Goal: Share content: Distribute website content to other platforms or users

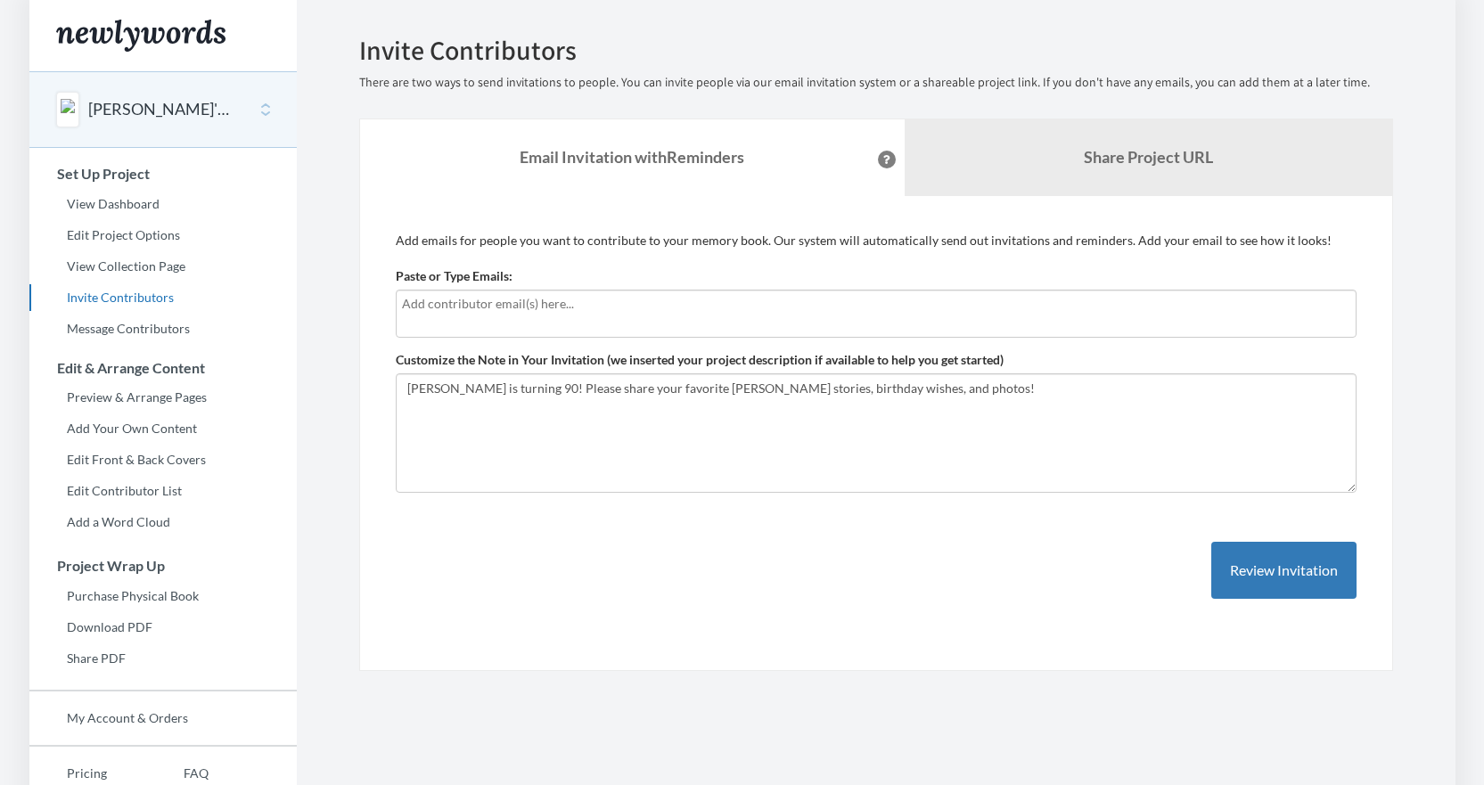
click at [170, 110] on button "[PERSON_NAME]'s 90th Birthday" at bounding box center [160, 109] width 144 height 23
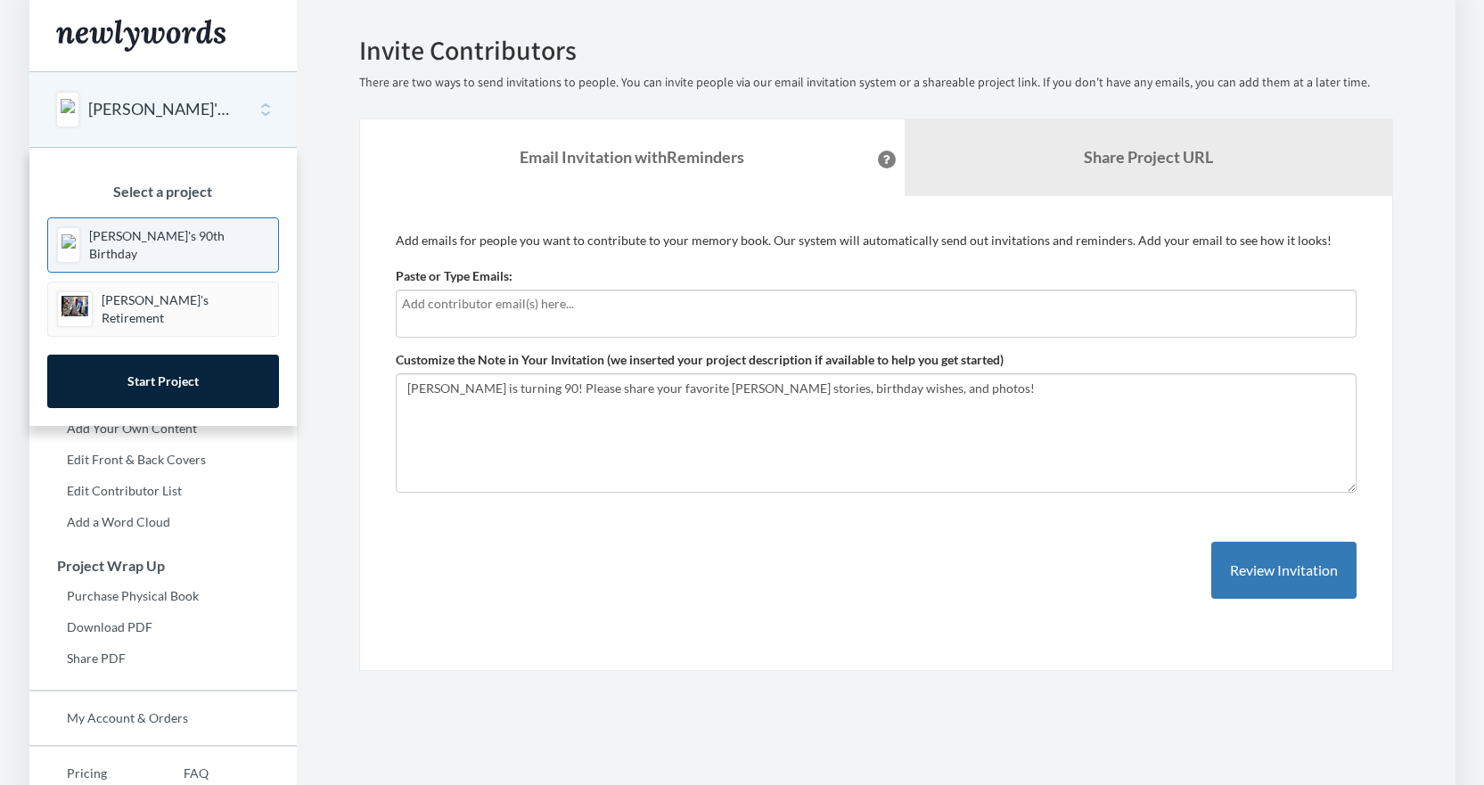
click at [468, 305] on input "text" at bounding box center [876, 304] width 948 height 20
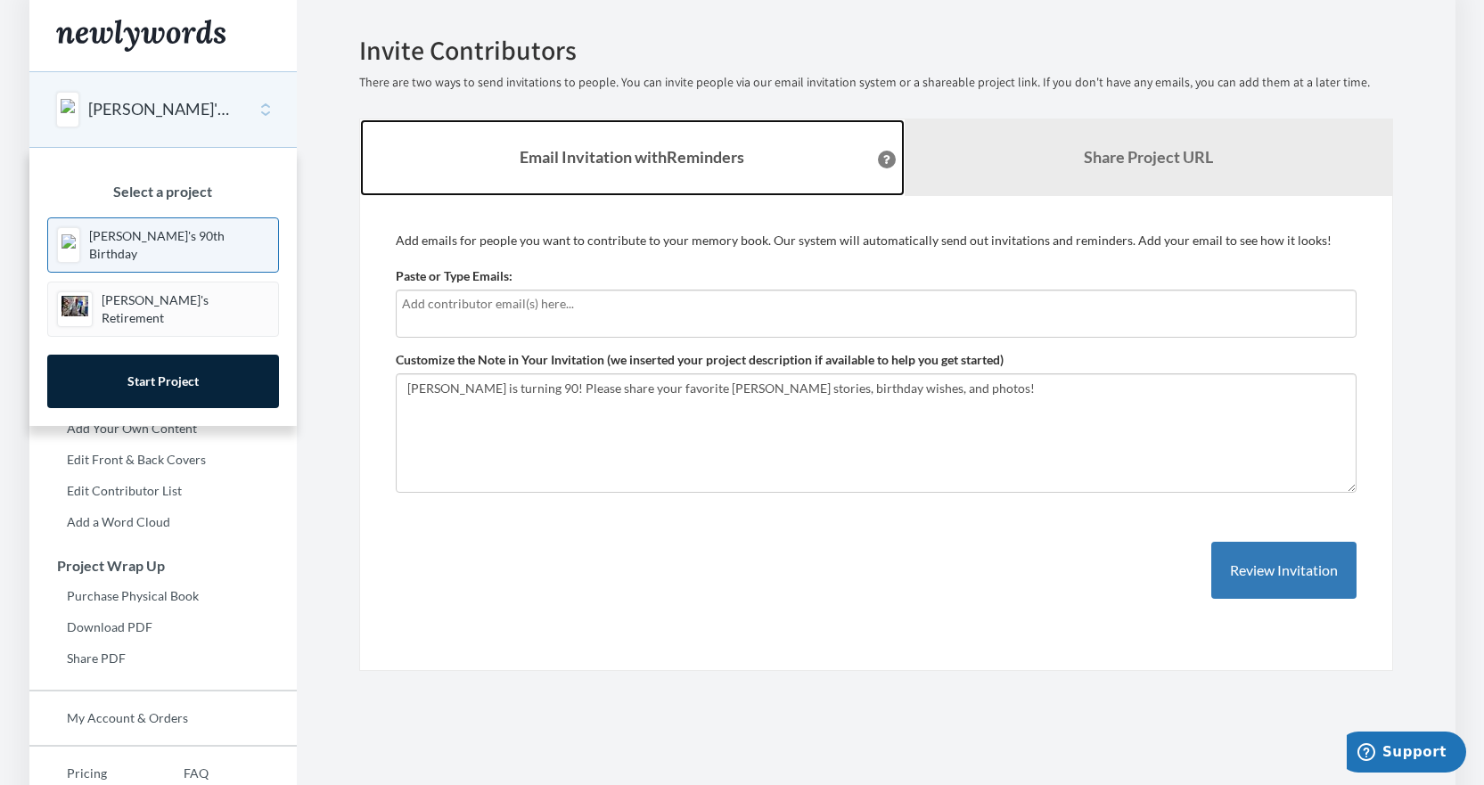
click at [378, 168] on link "Email Invitation with Reminders" at bounding box center [632, 157] width 545 height 77
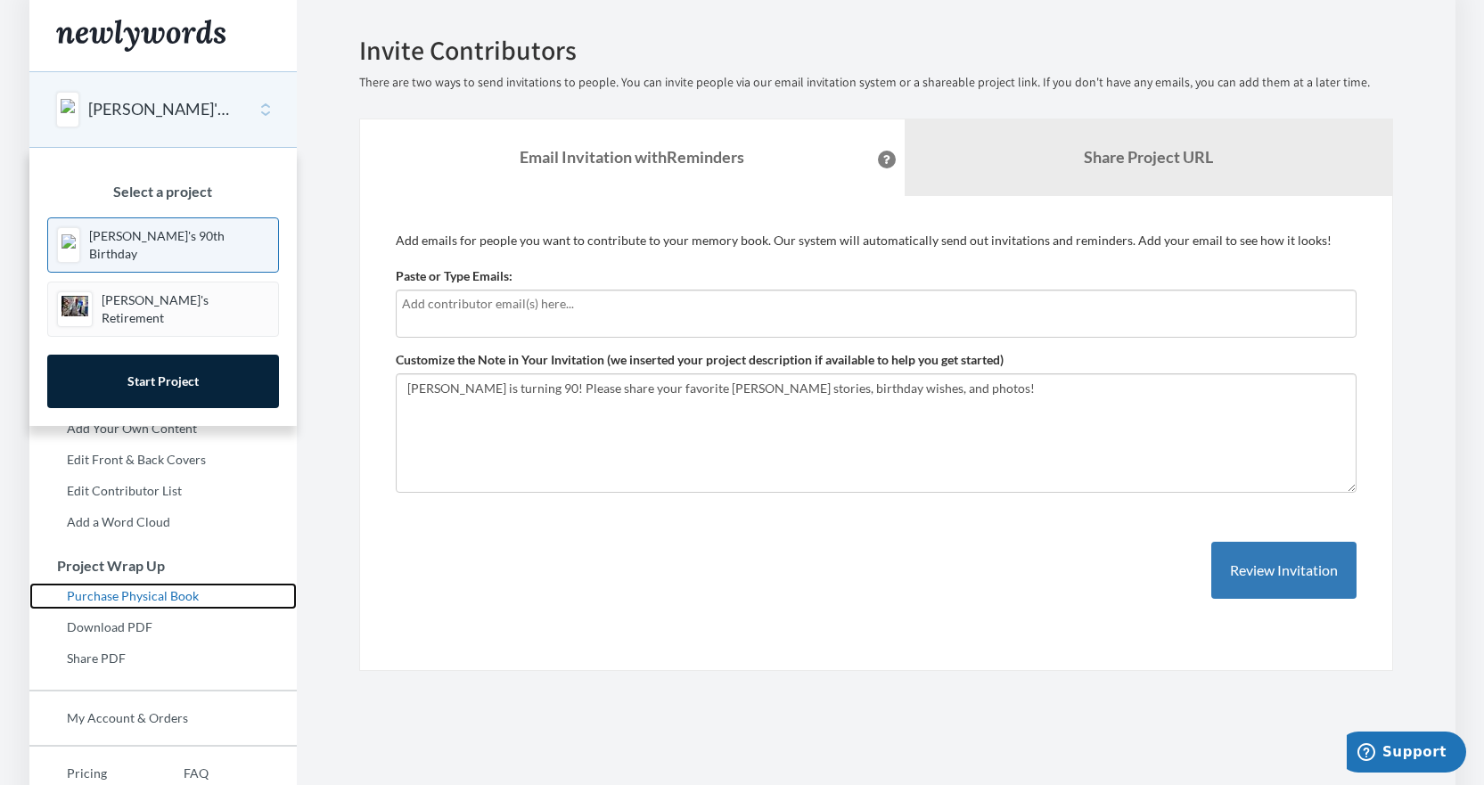
click at [269, 587] on link "Purchase Physical Book" at bounding box center [162, 596] width 267 height 27
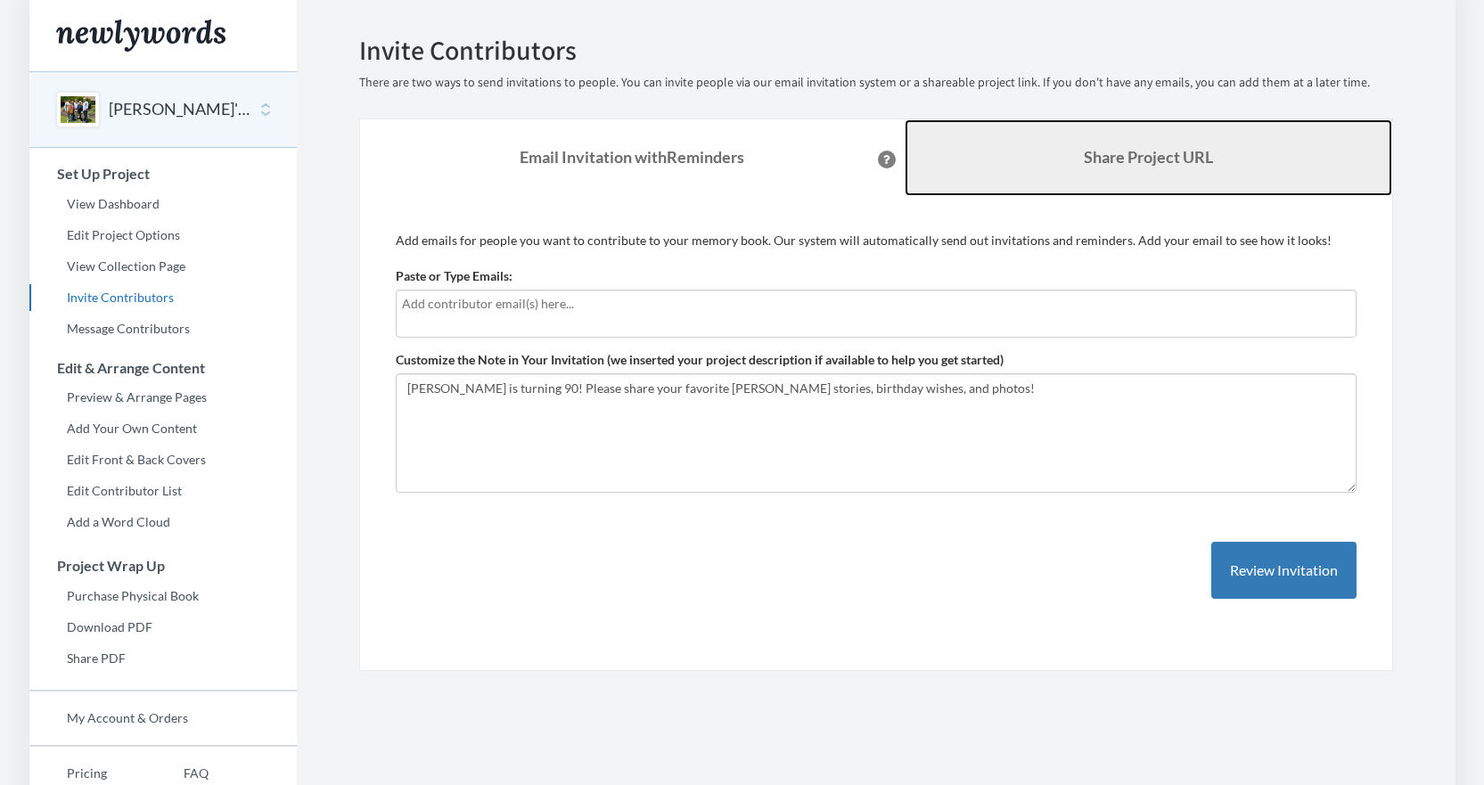
click at [1104, 163] on b "Share Project URL" at bounding box center [1148, 157] width 129 height 20
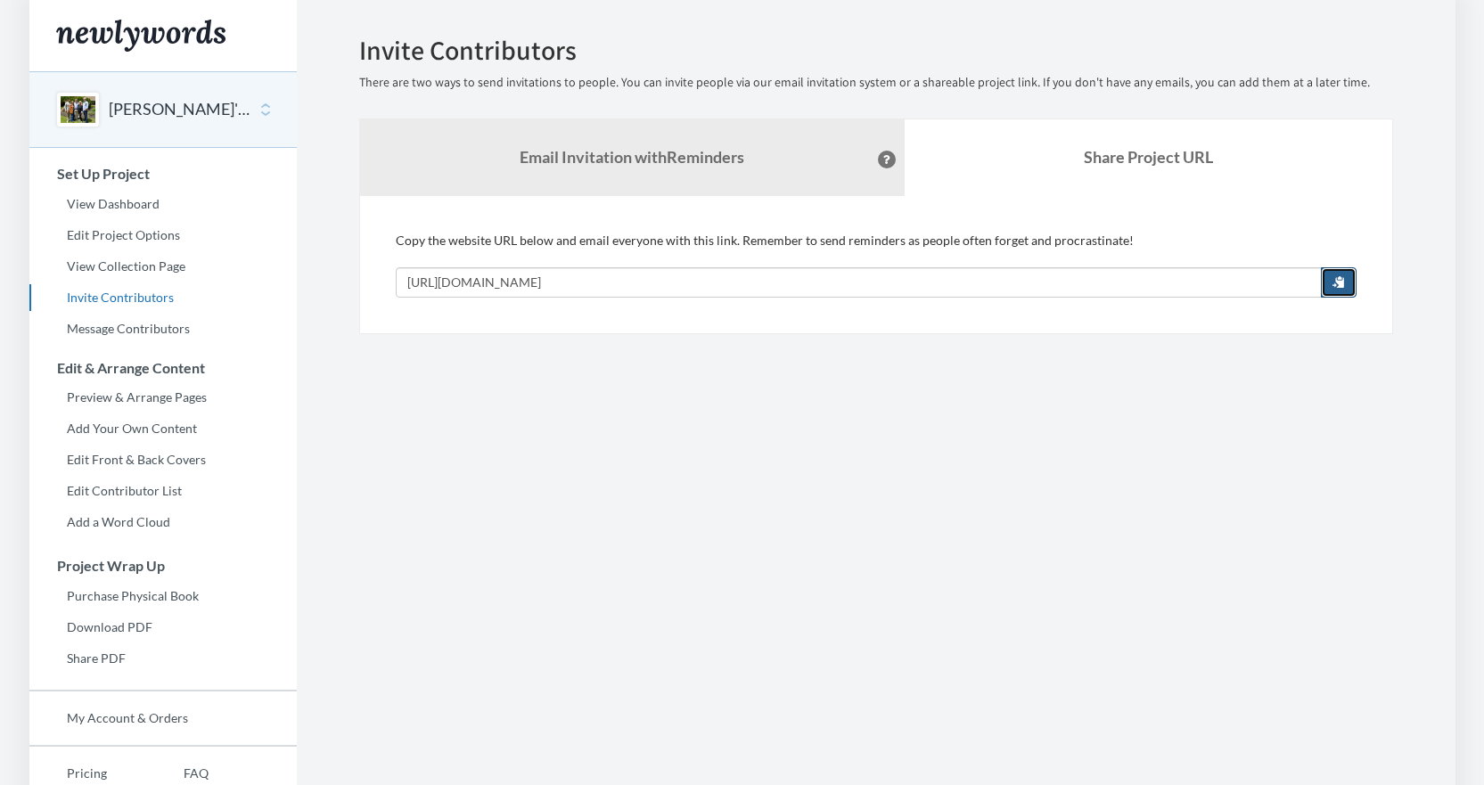
click at [1338, 281] on span "button" at bounding box center [1339, 281] width 12 height 12
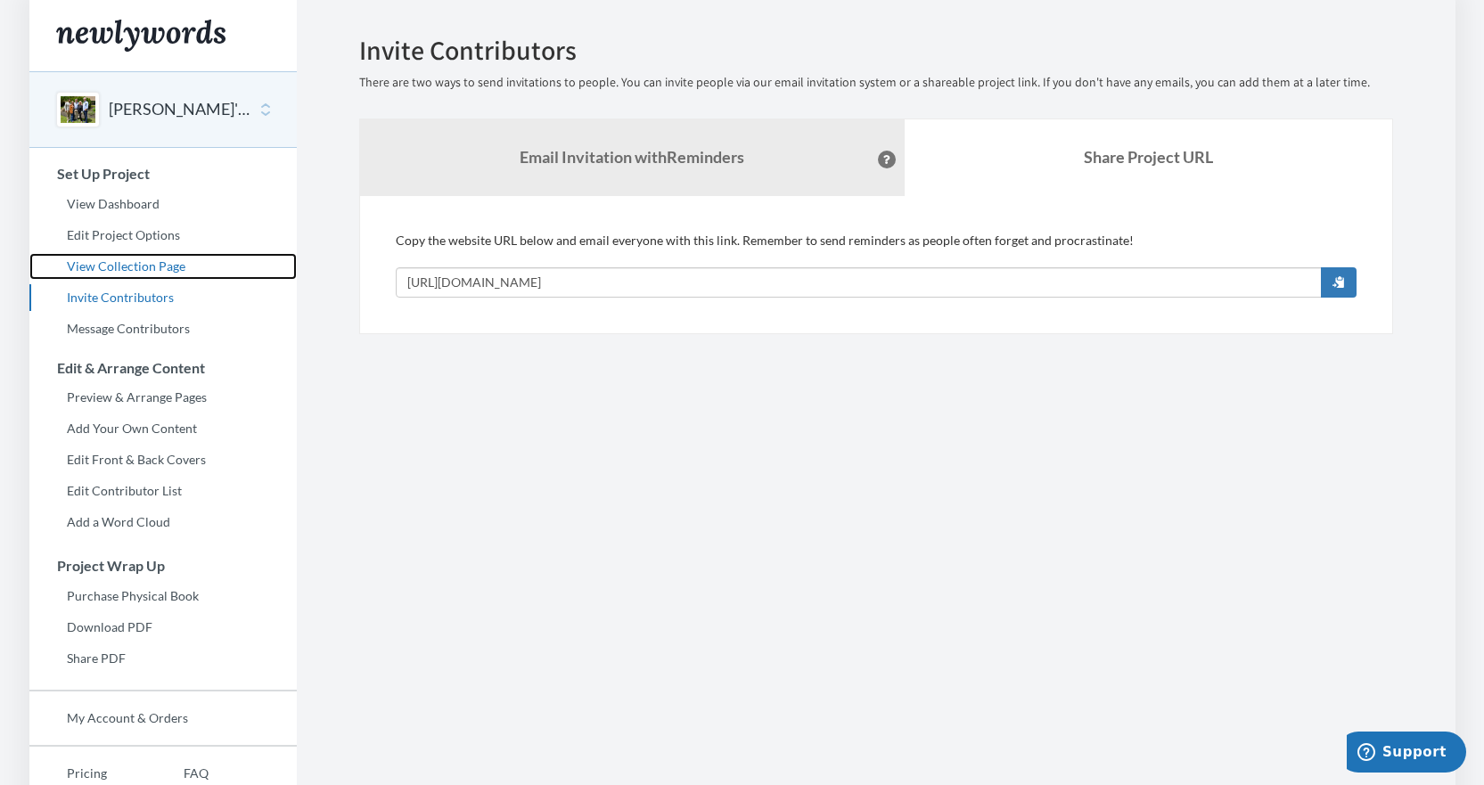
click at [157, 253] on link "View Collection Page" at bounding box center [162, 266] width 267 height 27
